Goal: Communication & Community: Answer question/provide support

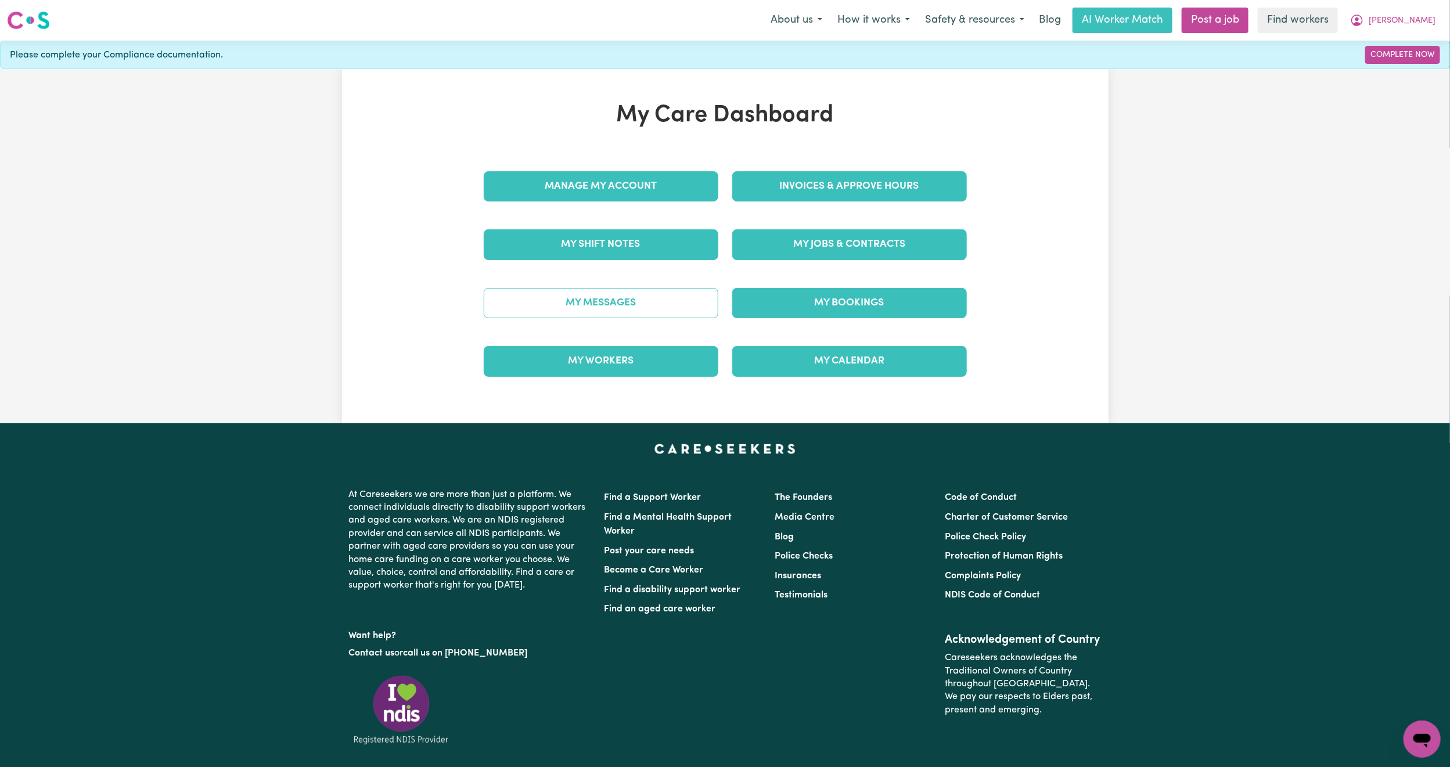
click at [638, 307] on link "My Messages" at bounding box center [601, 303] width 235 height 30
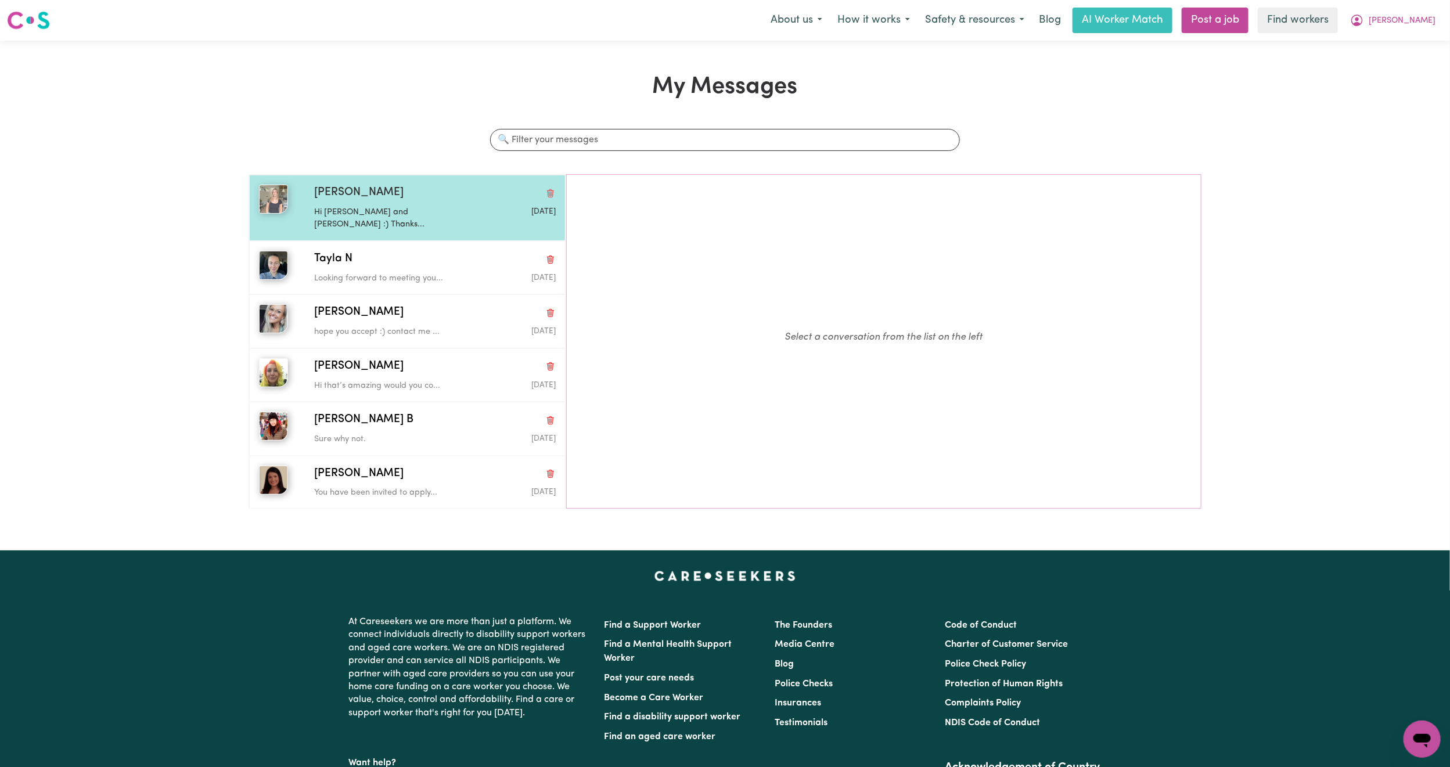
click at [410, 216] on p "Hi [PERSON_NAME] and [PERSON_NAME] :) Thanks..." at bounding box center [394, 218] width 161 height 25
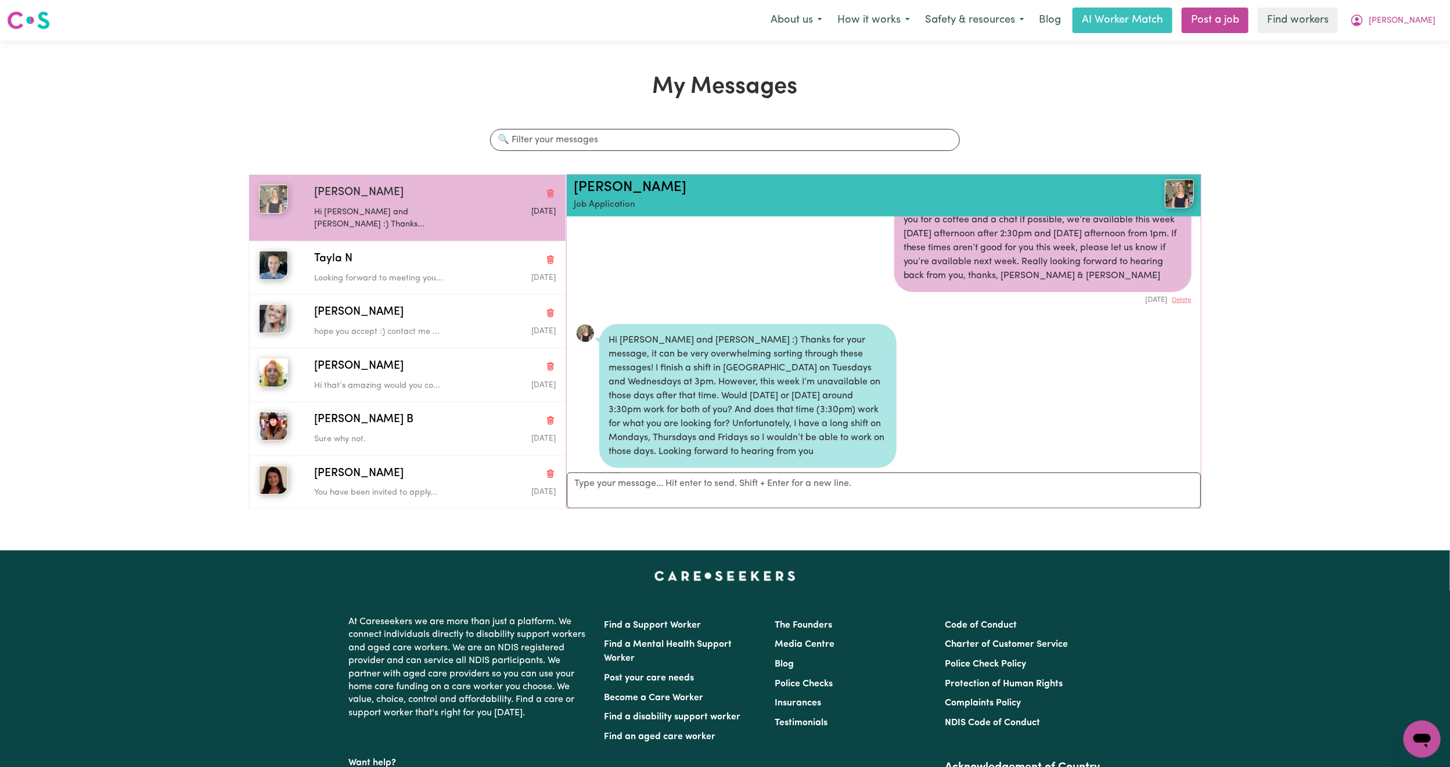
scroll to position [938, 0]
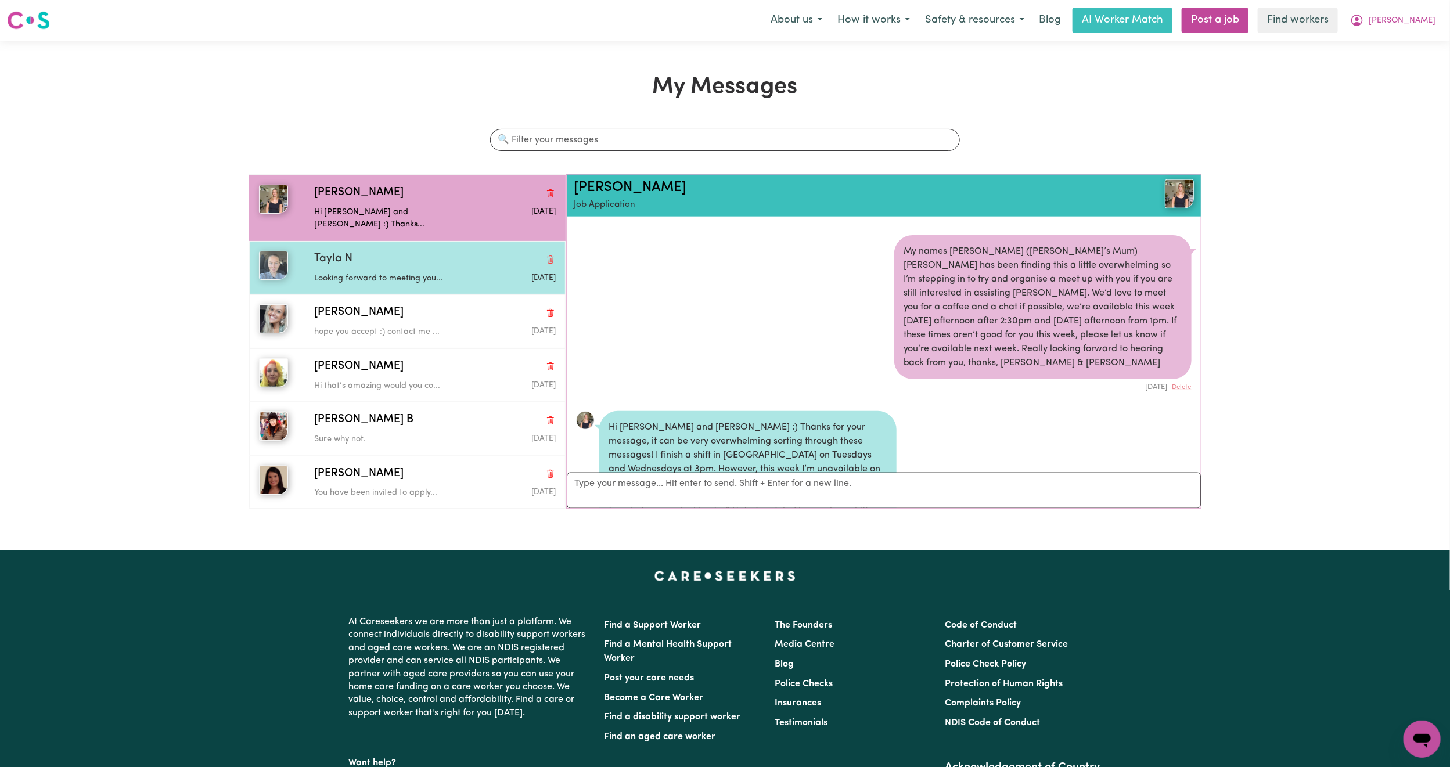
click at [349, 251] on span "Tayla N" at bounding box center [333, 259] width 38 height 17
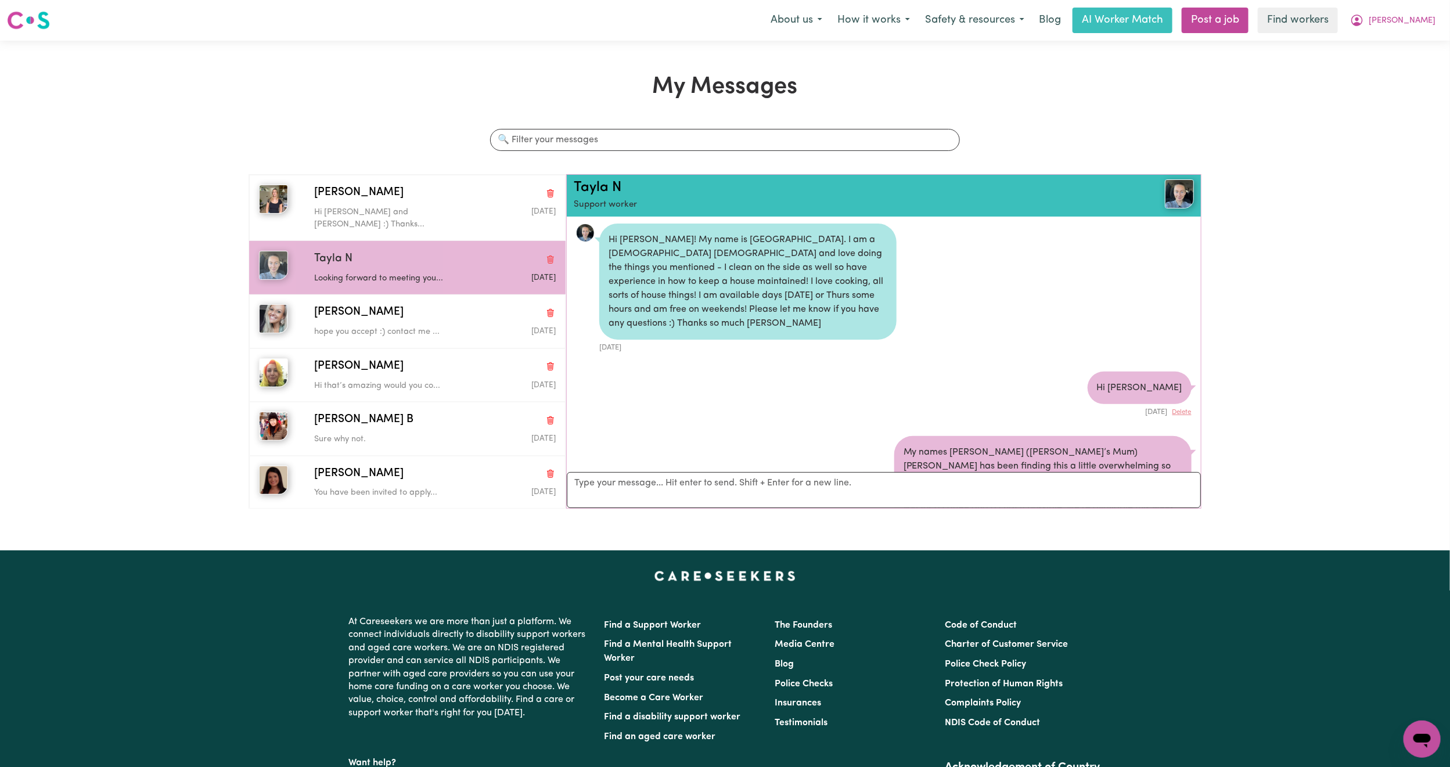
scroll to position [0, 0]
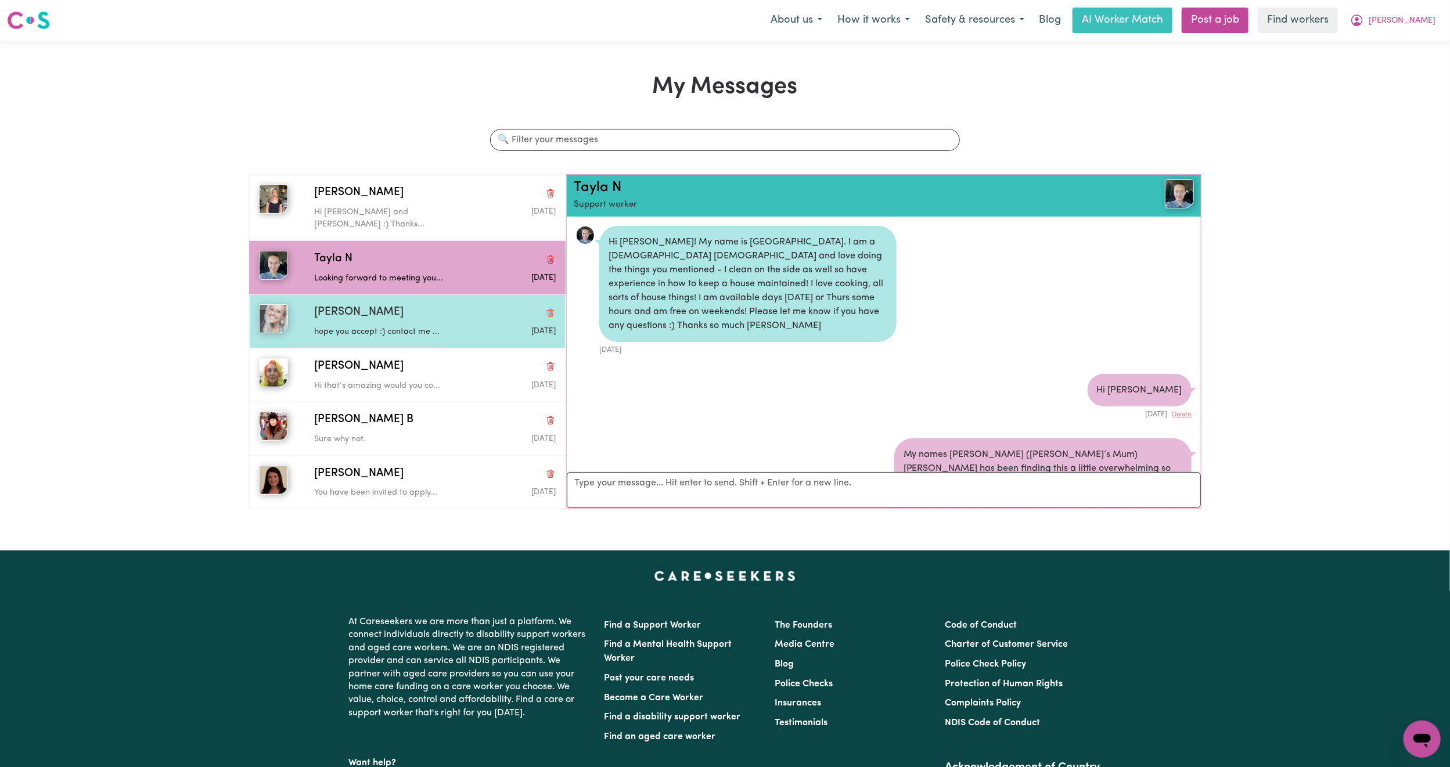
click at [345, 321] on div "hope you accept :) contact me ..." at bounding box center [394, 329] width 161 height 17
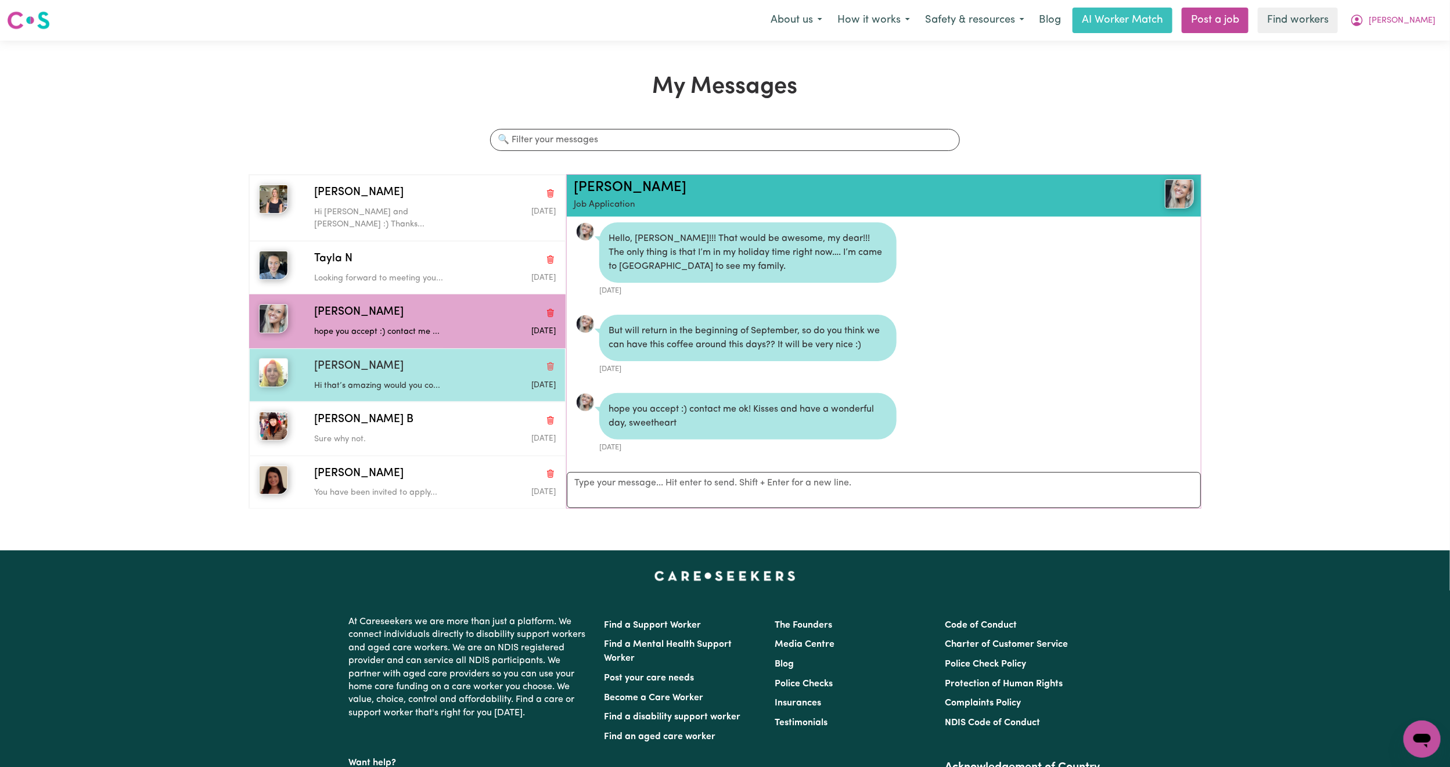
click at [435, 375] on div "Hi that’s amazing would you co..." at bounding box center [394, 383] width 161 height 17
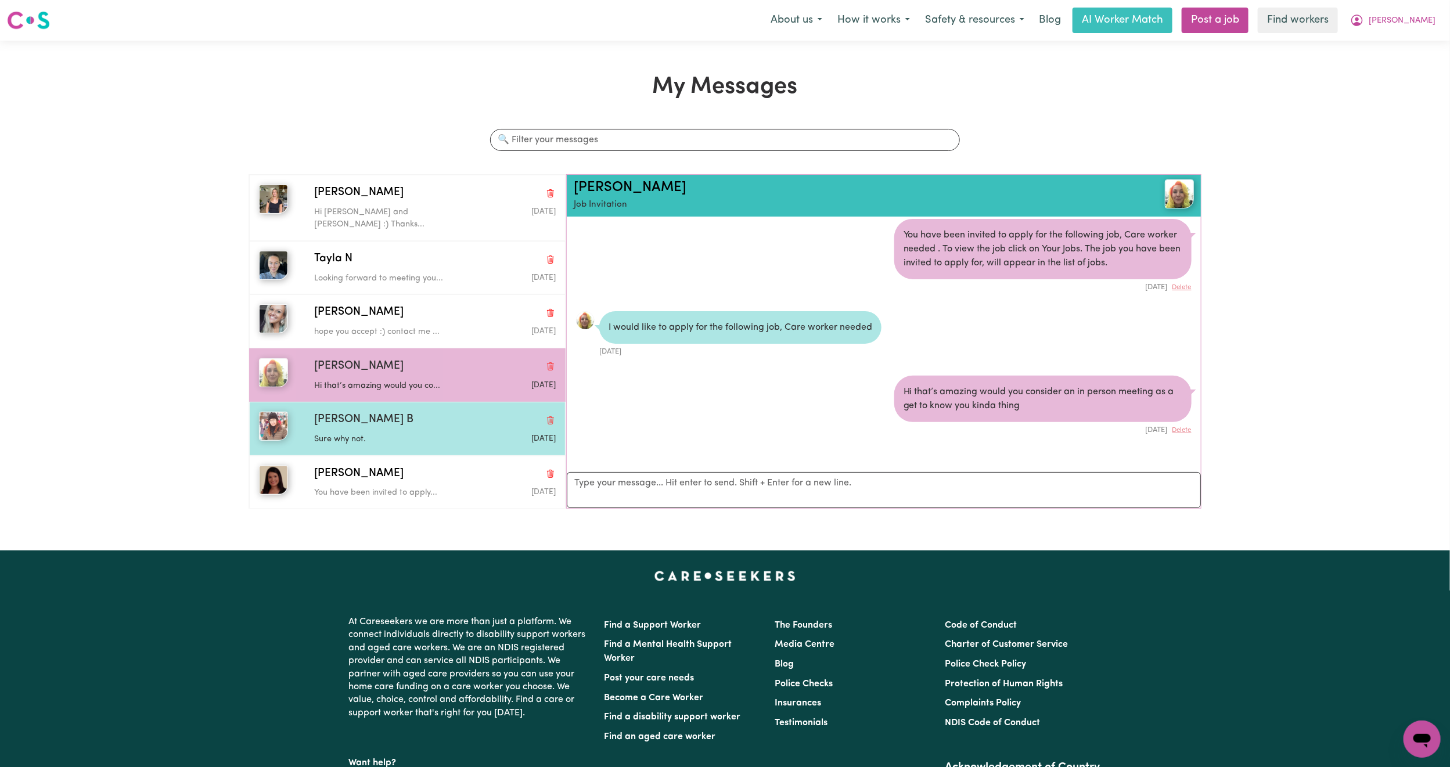
scroll to position [87, 0]
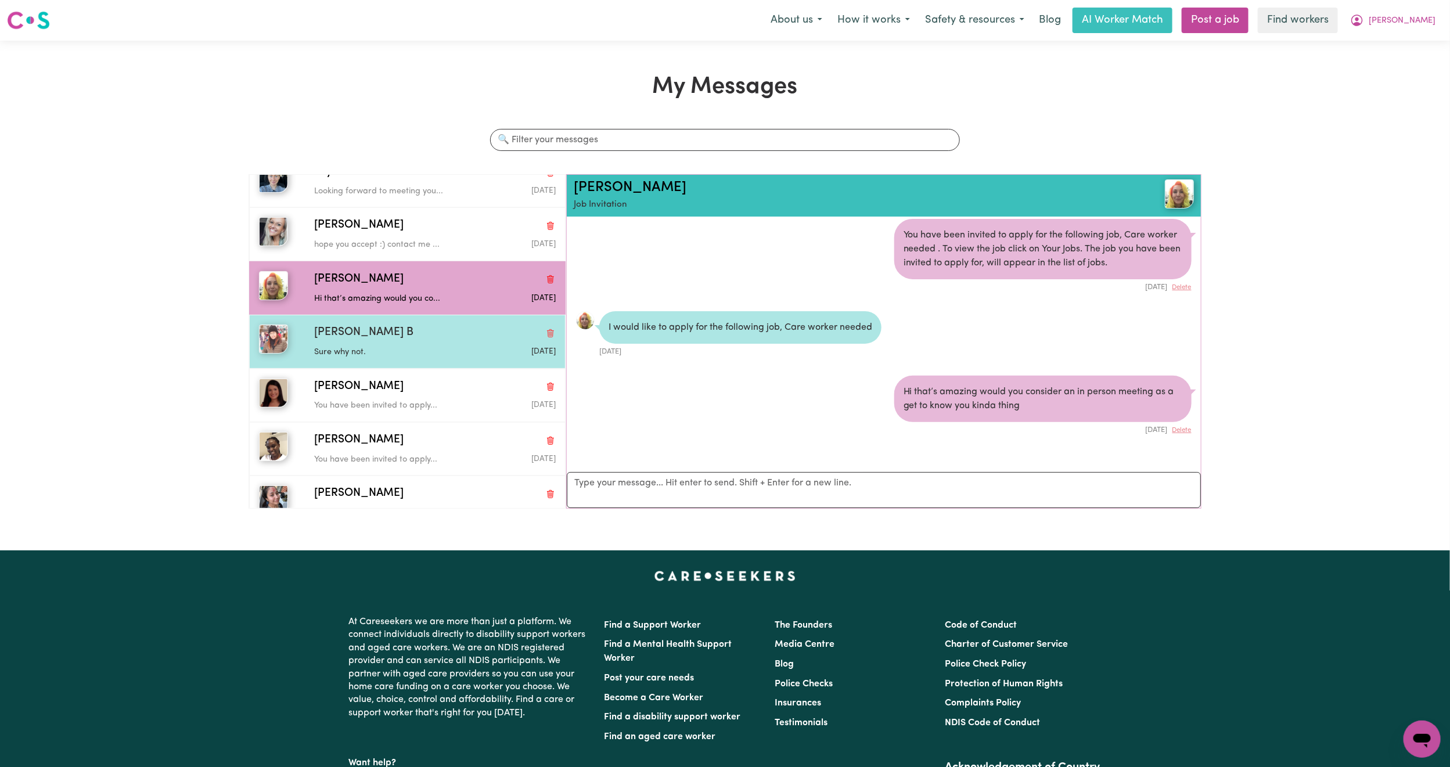
click at [413, 346] on p "Sure why not." at bounding box center [394, 352] width 161 height 13
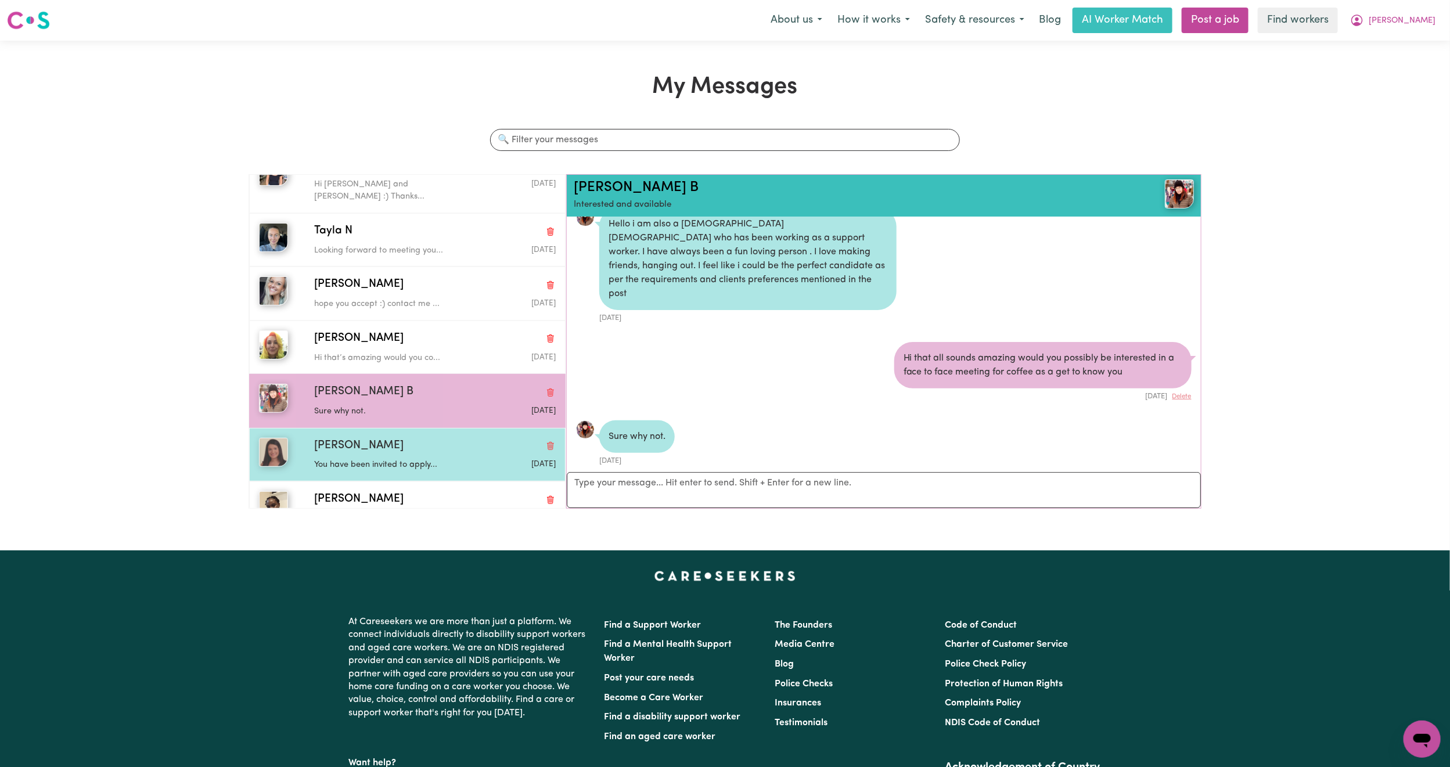
scroll to position [0, 0]
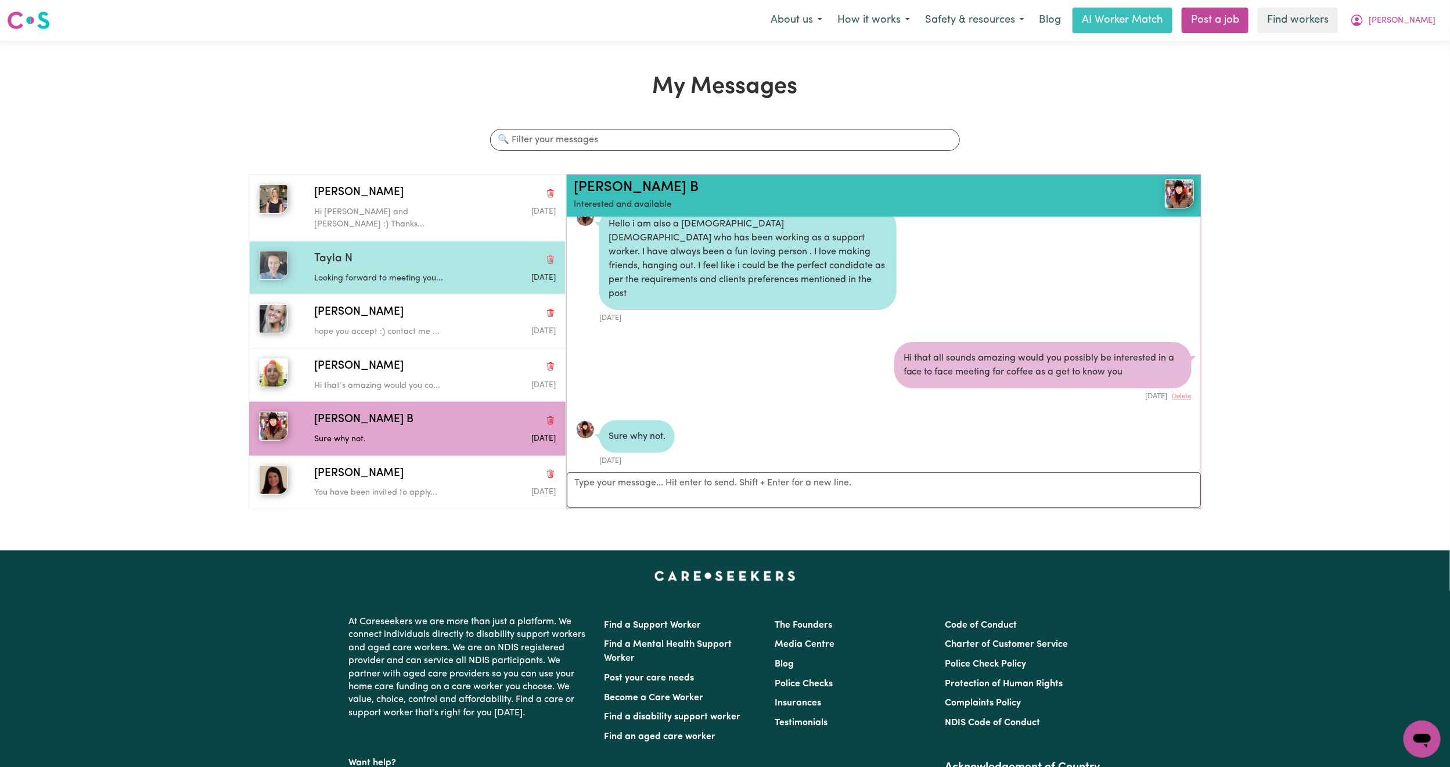
click at [423, 251] on div "Tayla N" at bounding box center [435, 259] width 242 height 17
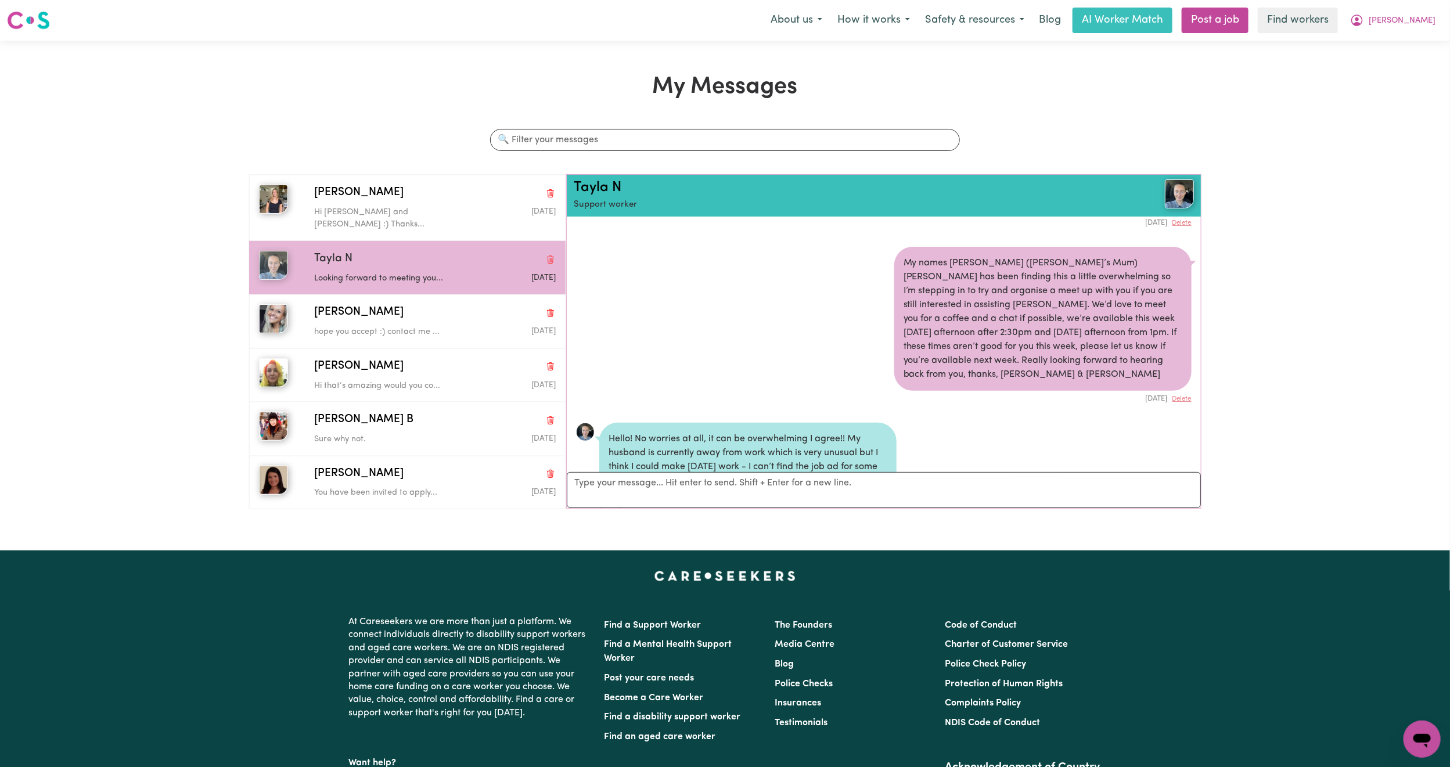
scroll to position [177, 0]
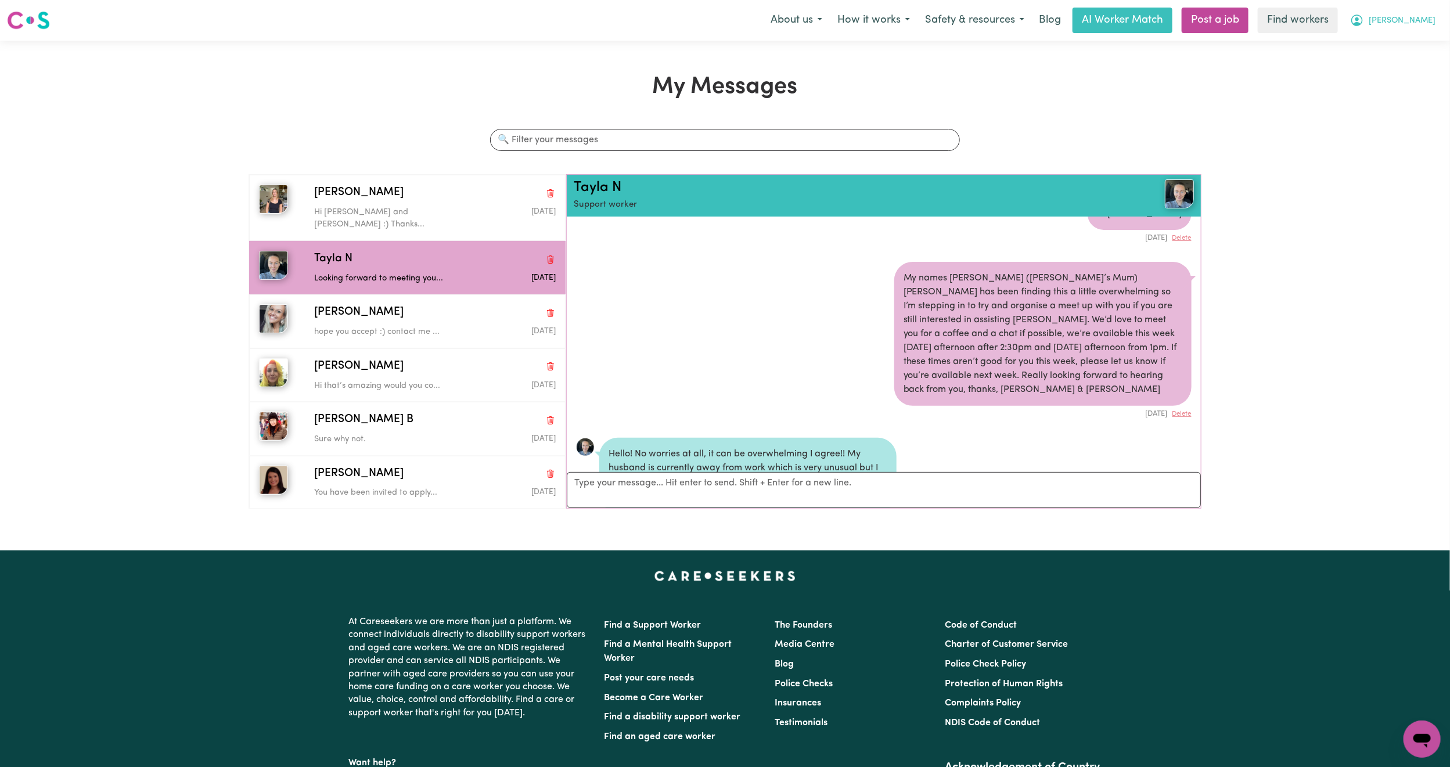
click at [1422, 21] on span "[PERSON_NAME]" at bounding box center [1402, 21] width 67 height 13
click at [1399, 73] on link "Logout" at bounding box center [1397, 67] width 92 height 22
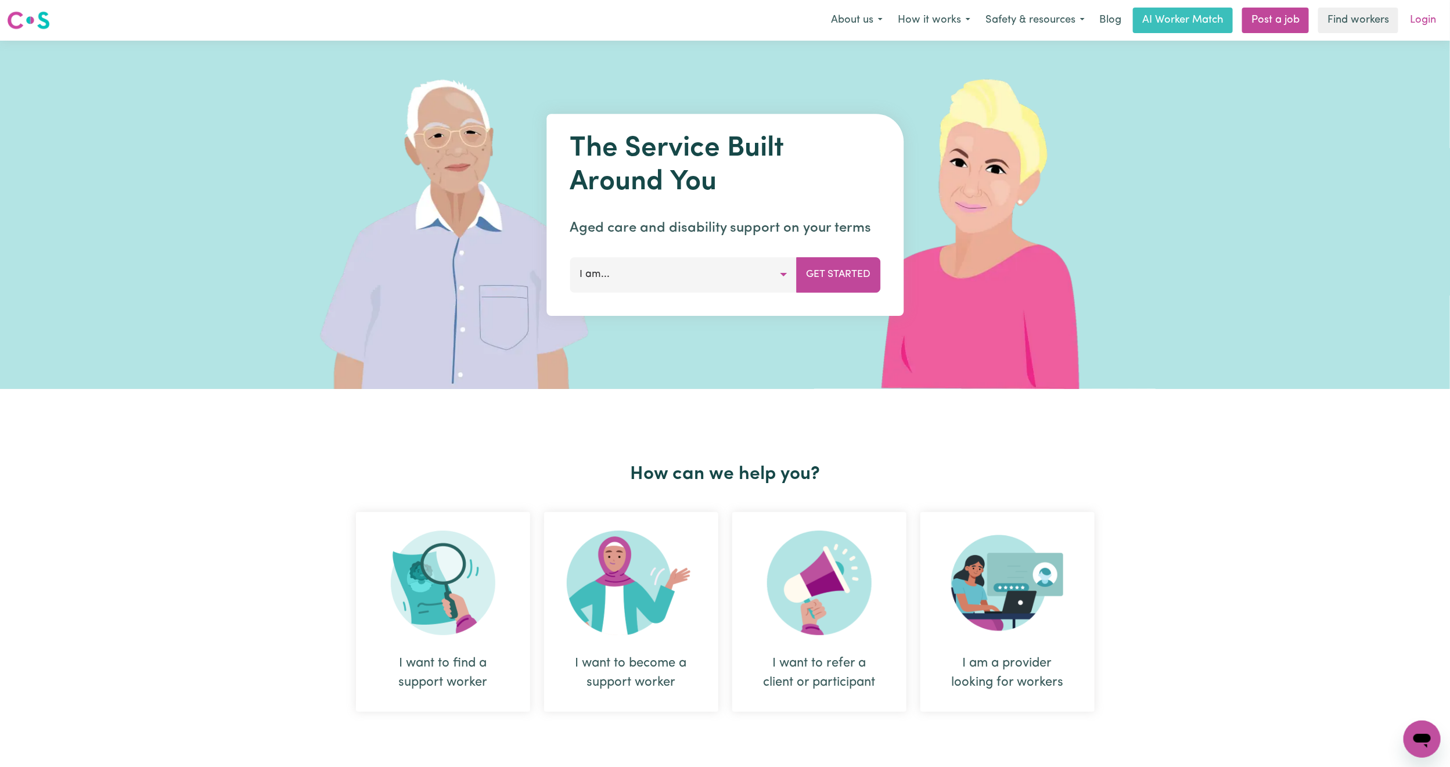
click at [1419, 28] on link "Login" at bounding box center [1423, 21] width 40 height 26
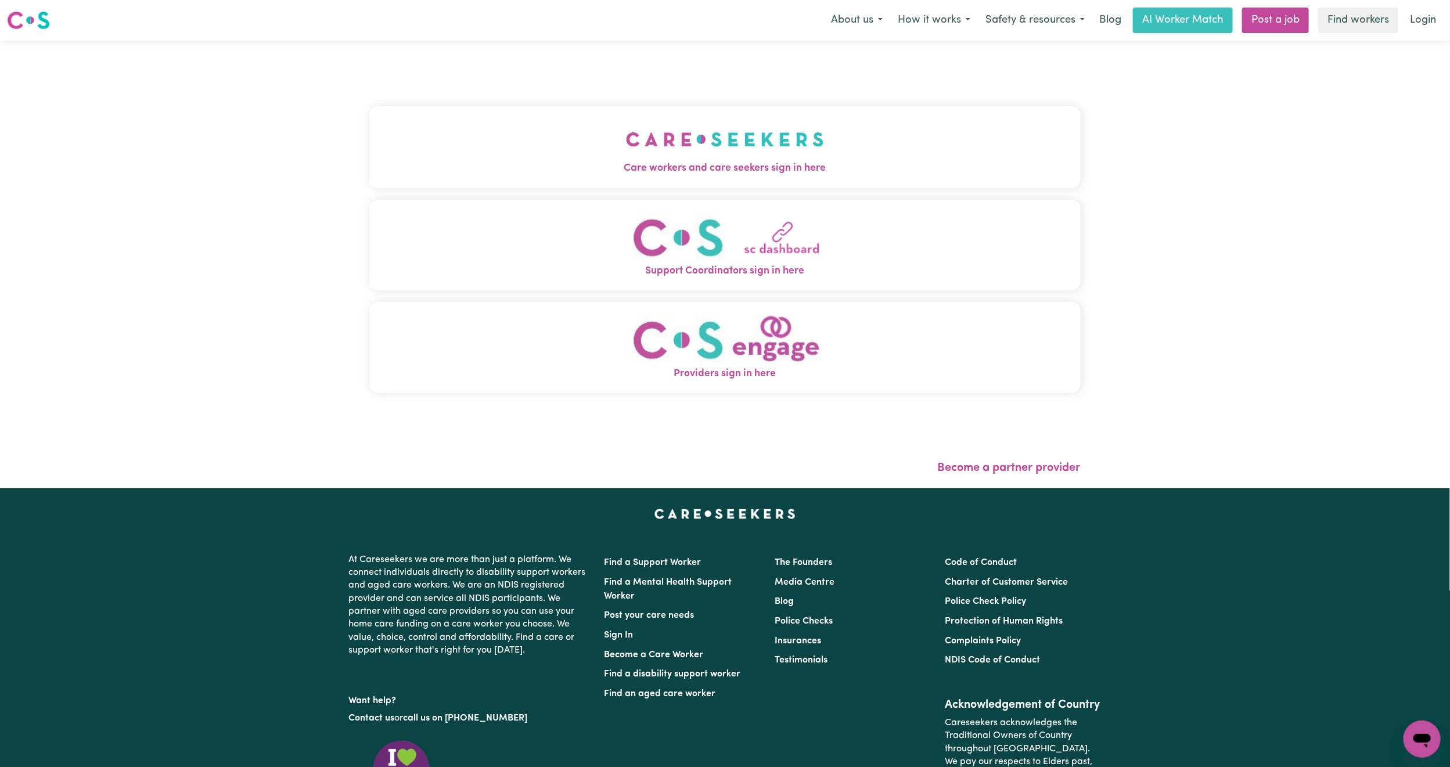
click at [547, 159] on button "Care workers and care seekers sign in here" at bounding box center [724, 146] width 711 height 81
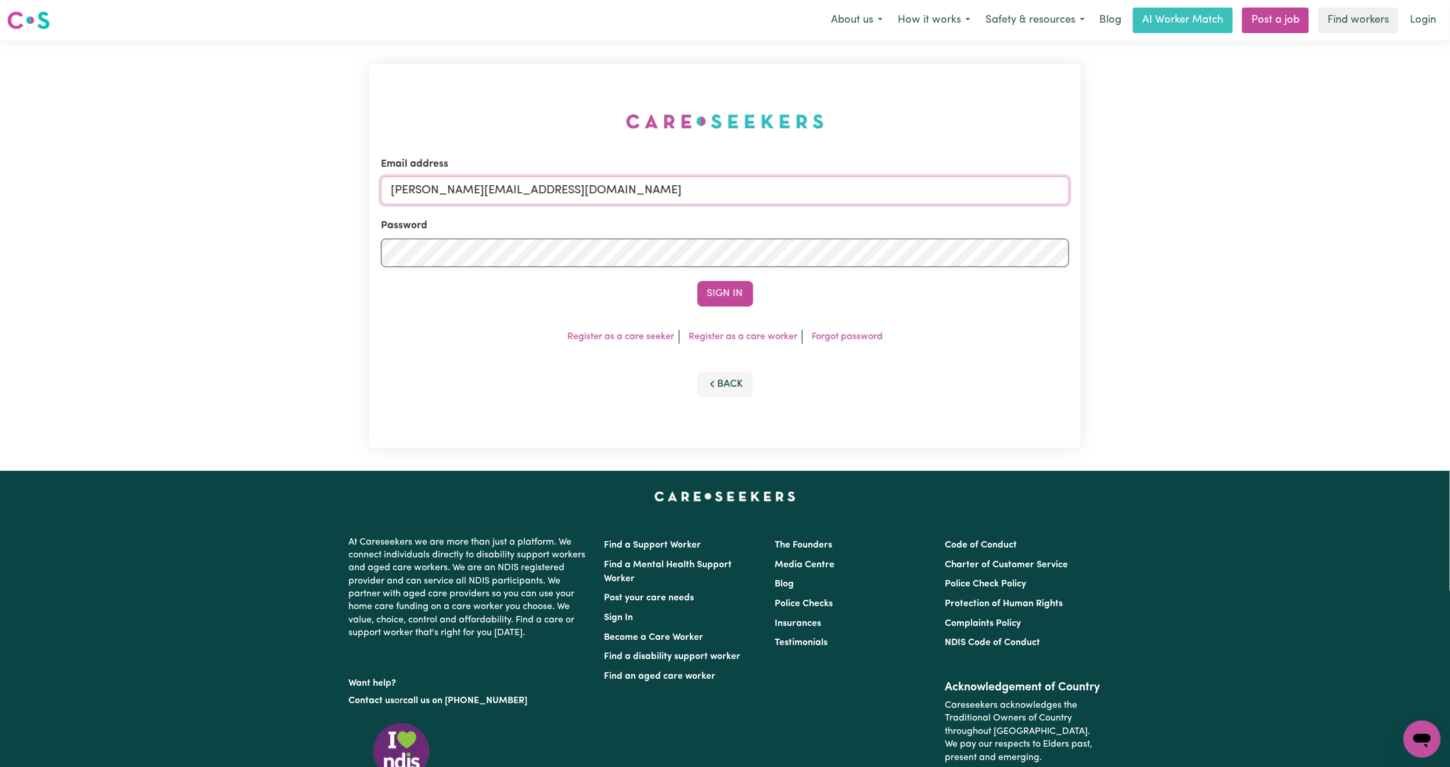
click at [466, 183] on input "[PERSON_NAME][EMAIL_ADDRESS][DOMAIN_NAME]" at bounding box center [725, 191] width 688 height 28
drag, startPoint x: 452, startPoint y: 190, endPoint x: 868, endPoint y: 217, distance: 417.2
click at [868, 217] on form "Email address [EMAIL_ADDRESS][PERSON_NAME][DOMAIN_NAME] Password Sign In" at bounding box center [725, 232] width 688 height 150
type input "[EMAIL_ADDRESS][DOMAIN_NAME]"
click at [732, 286] on button "Sign In" at bounding box center [725, 294] width 56 height 26
